Goal: Information Seeking & Learning: Find contact information

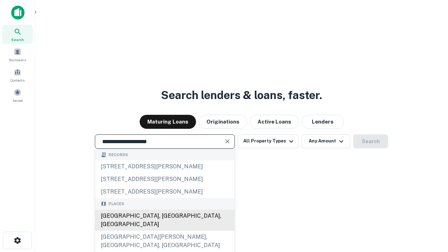
click at [165, 231] on div "[GEOGRAPHIC_DATA], [GEOGRAPHIC_DATA], [GEOGRAPHIC_DATA]" at bounding box center [164, 220] width 139 height 21
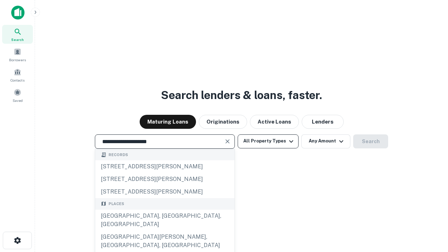
type input "**********"
click at [268, 141] on button "All Property Types" at bounding box center [268, 142] width 61 height 14
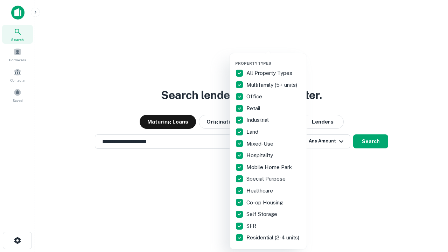
click at [274, 59] on button "button" at bounding box center [273, 59] width 77 height 0
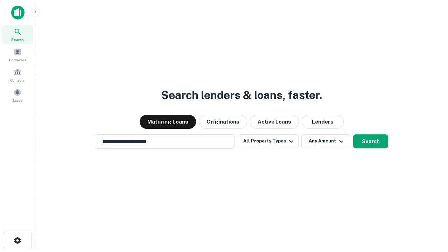
scroll to position [11, 0]
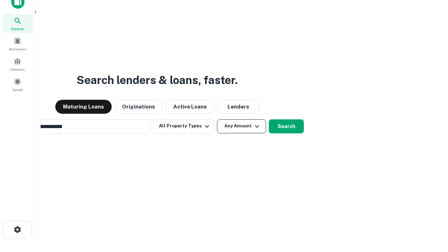
click at [217, 119] on button "Any Amount" at bounding box center [241, 126] width 49 height 14
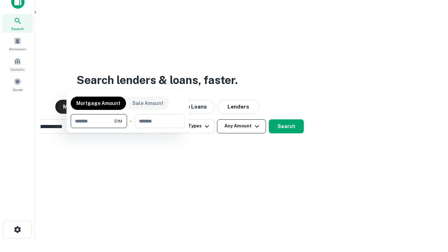
scroll to position [11, 0]
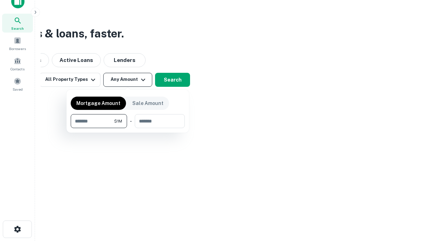
type input "*******"
click at [128, 128] on button "button" at bounding box center [128, 128] width 114 height 0
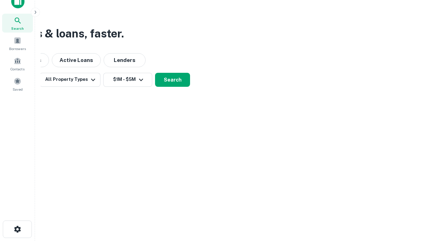
scroll to position [11, 0]
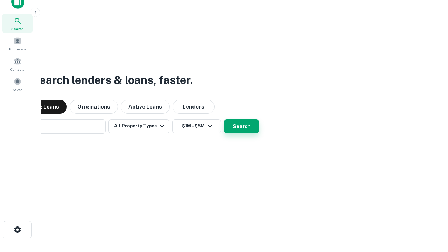
click at [224, 119] on button "Search" at bounding box center [241, 126] width 35 height 14
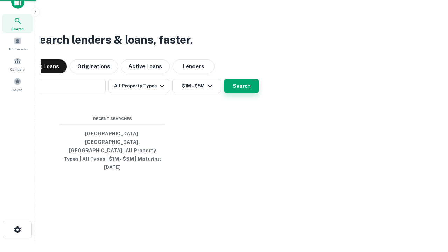
scroll to position [11, 0]
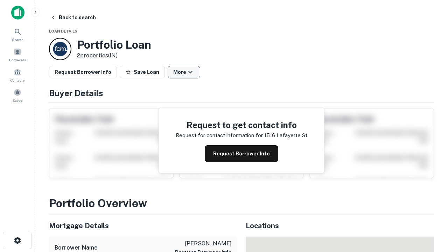
click at [184, 72] on button "More" at bounding box center [184, 72] width 33 height 13
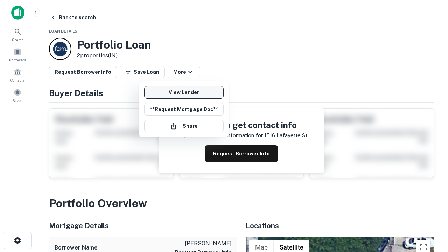
click at [184, 92] on link "View Lender" at bounding box center [184, 92] width 80 height 13
